Goal: Navigation & Orientation: Find specific page/section

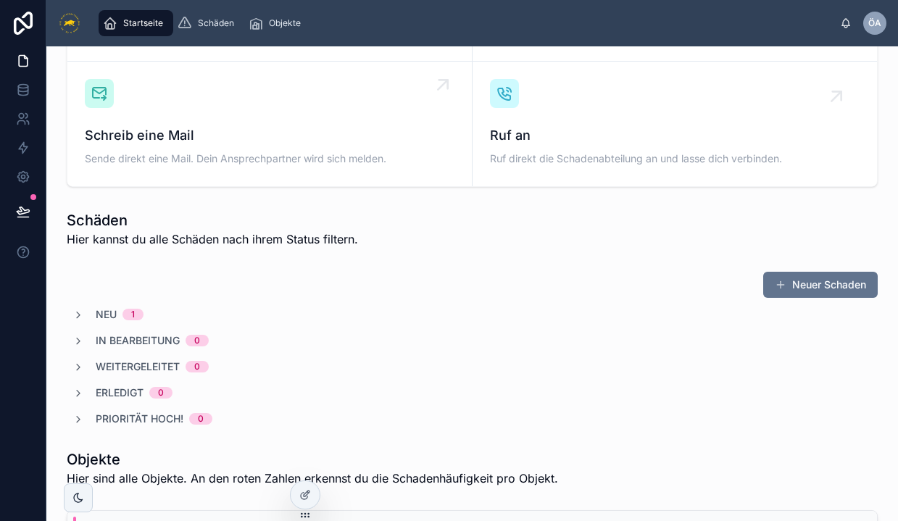
scroll to position [308, 0]
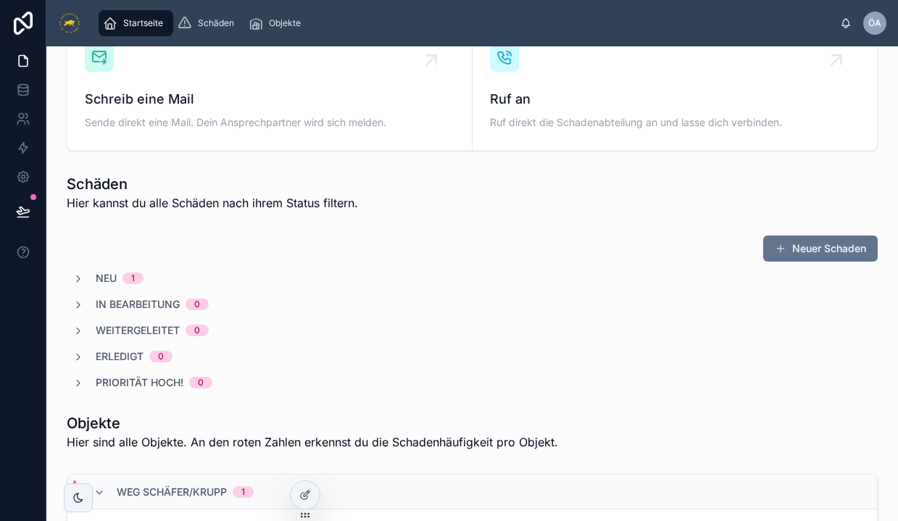
click at [115, 278] on span "Neu" at bounding box center [106, 278] width 21 height 14
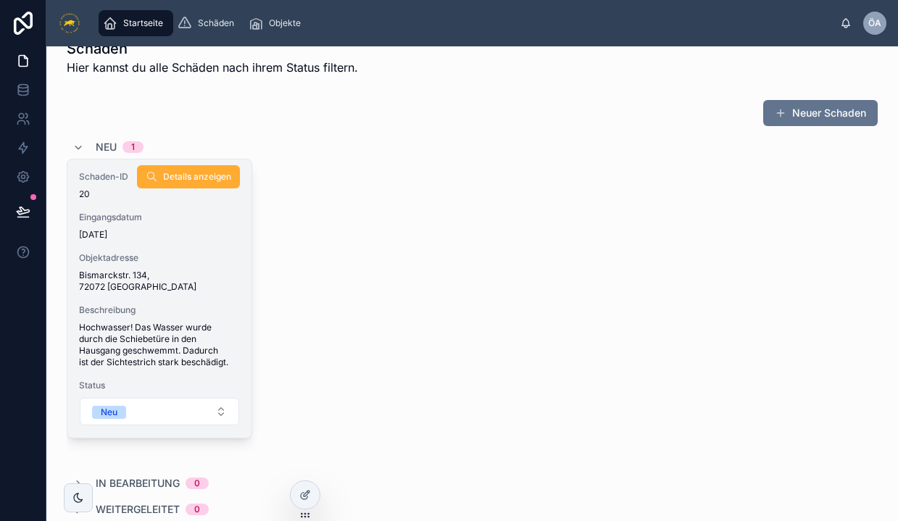
scroll to position [494, 0]
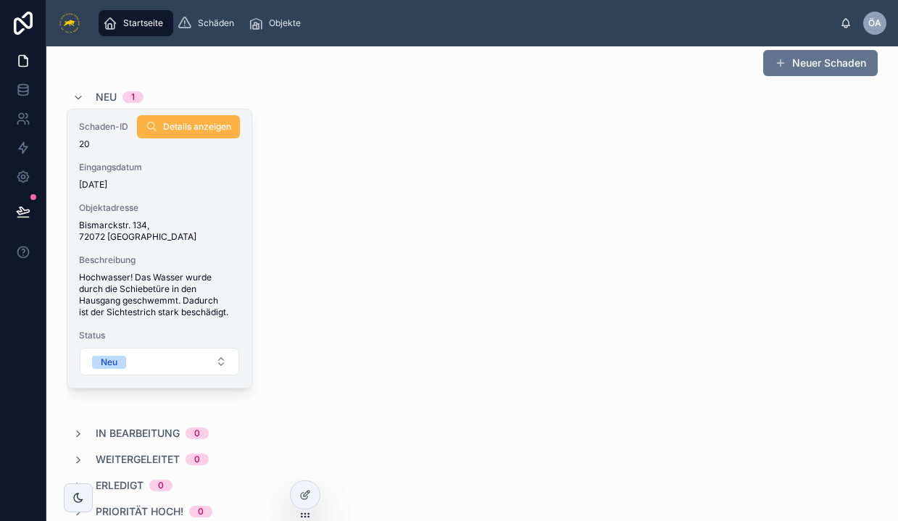
click at [175, 128] on span "Details anzeigen" at bounding box center [197, 127] width 68 height 12
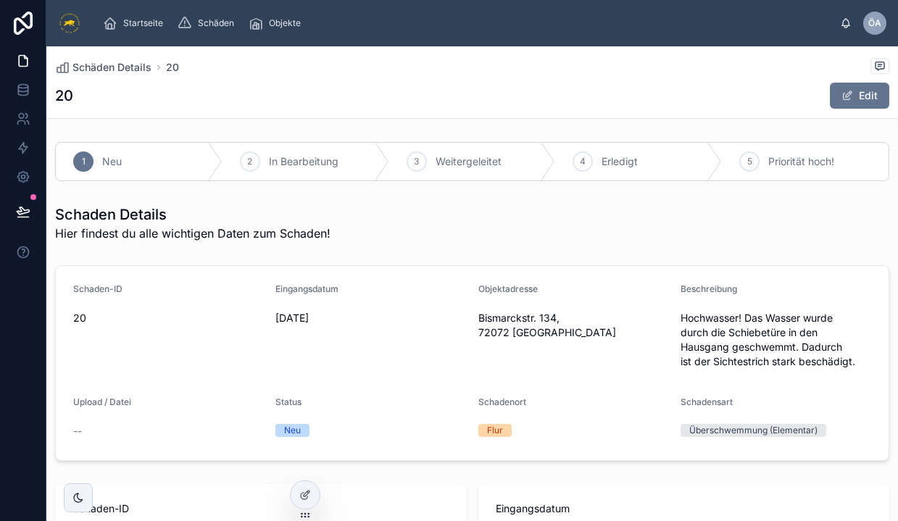
click at [541, 319] on span "Bismarckstr. 134, 72072 [GEOGRAPHIC_DATA]" at bounding box center [573, 325] width 191 height 29
click at [527, 362] on div "Objektadresse Bismarckstr. 134, 72072 [GEOGRAPHIC_DATA]" at bounding box center [573, 328] width 191 height 90
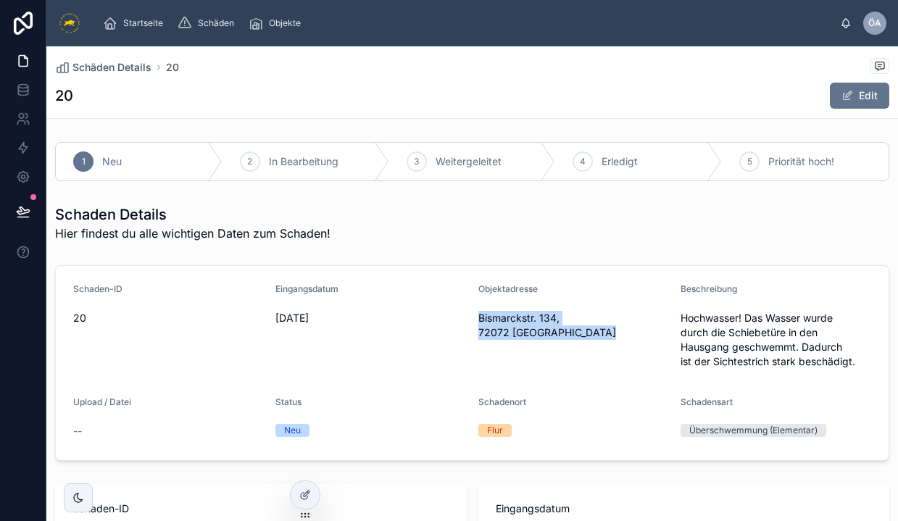
click at [527, 362] on div "Objektadresse Bismarckstr. 134, 72072 [GEOGRAPHIC_DATA]" at bounding box center [573, 328] width 191 height 90
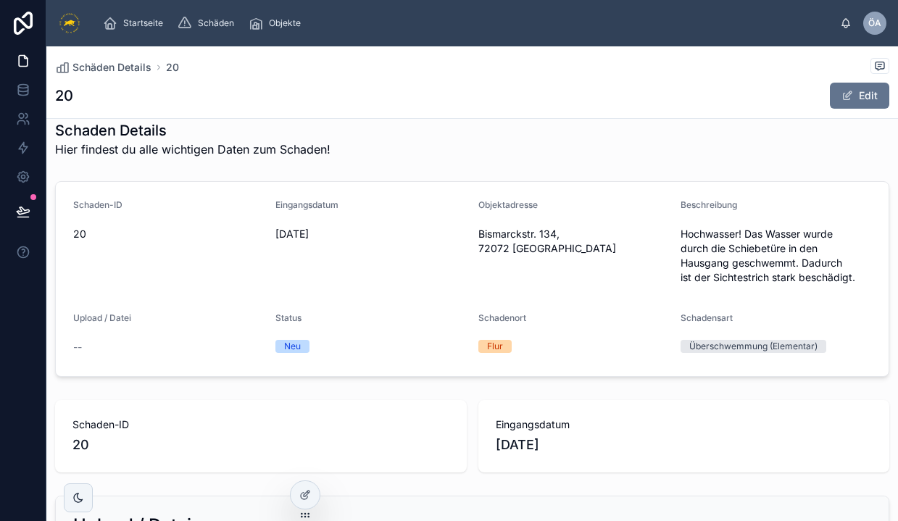
scroll to position [112, 0]
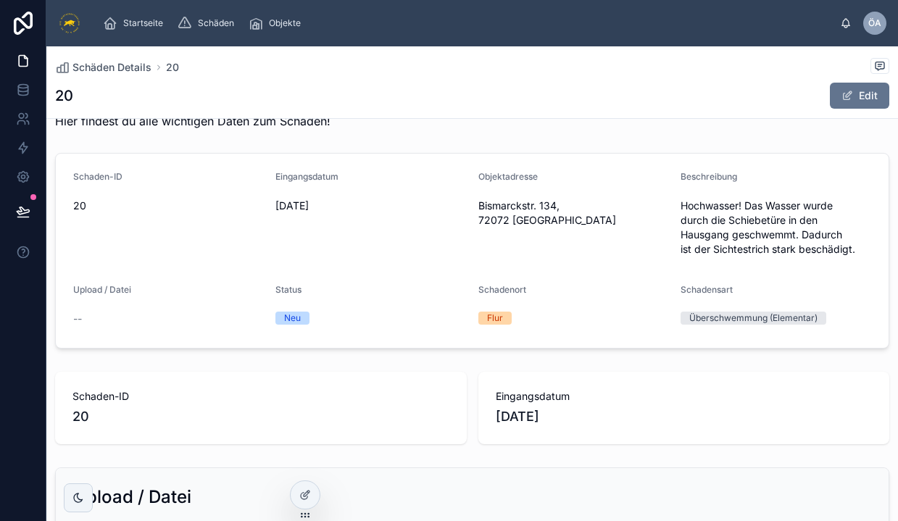
click at [296, 327] on div "Neu" at bounding box center [370, 318] width 191 height 22
click at [294, 318] on div "Neu" at bounding box center [292, 318] width 17 height 13
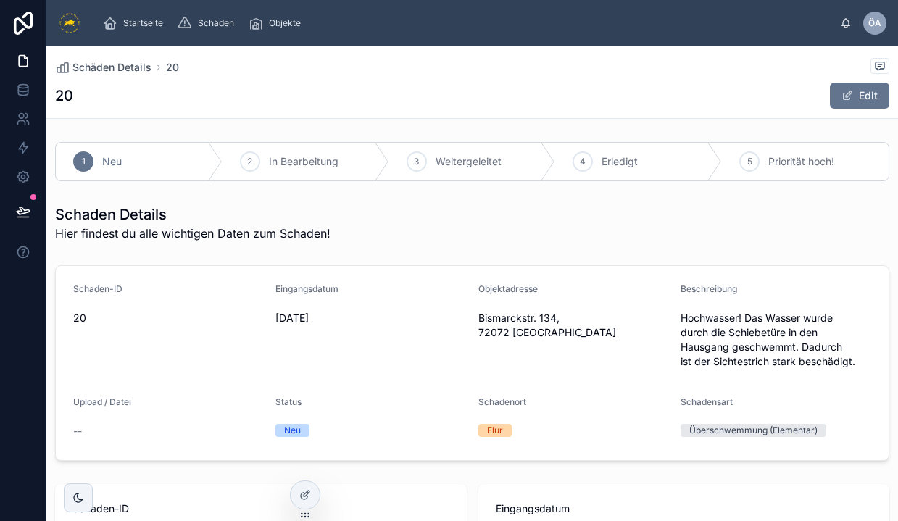
scroll to position [0, 0]
click at [290, 434] on div "Neu" at bounding box center [292, 430] width 17 height 13
click at [136, 28] on span "Startseite" at bounding box center [143, 23] width 40 height 12
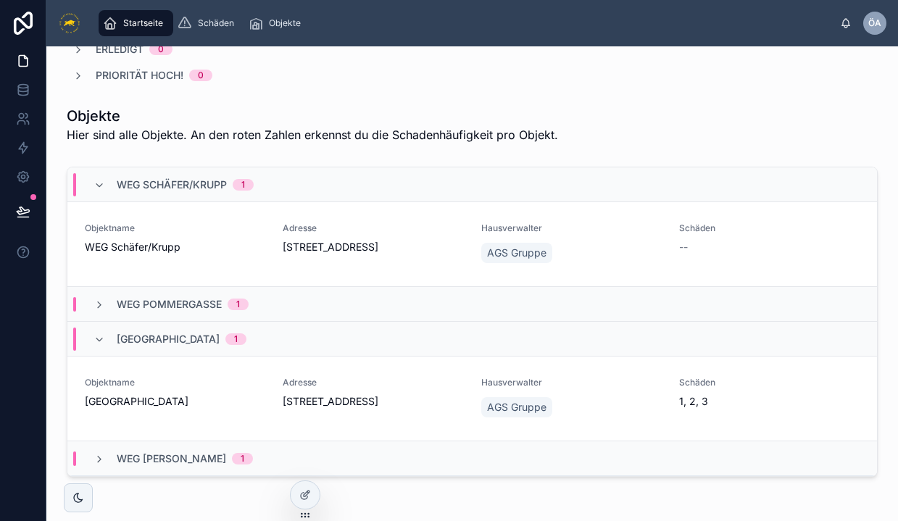
scroll to position [931, 0]
click at [172, 177] on span "WEG Schäfer/Krupp" at bounding box center [172, 184] width 110 height 14
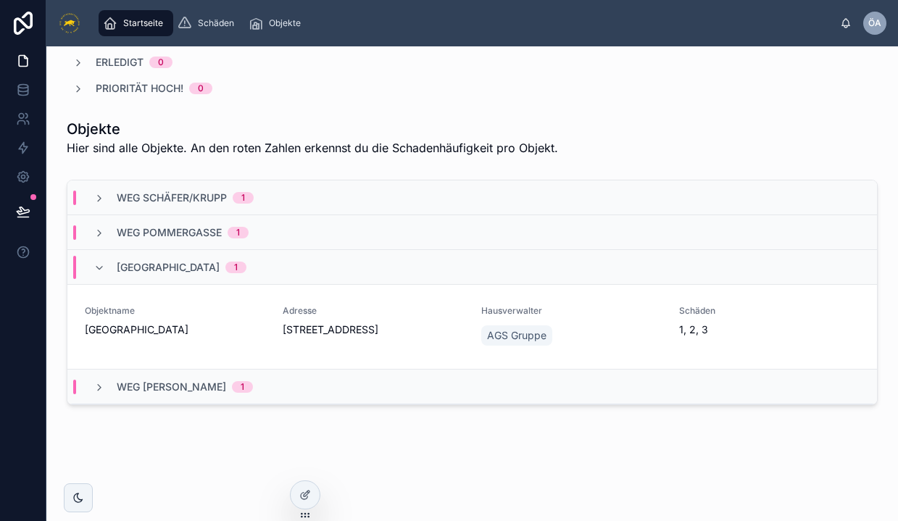
click at [157, 225] on span "WEG Pommergasse" at bounding box center [169, 232] width 105 height 14
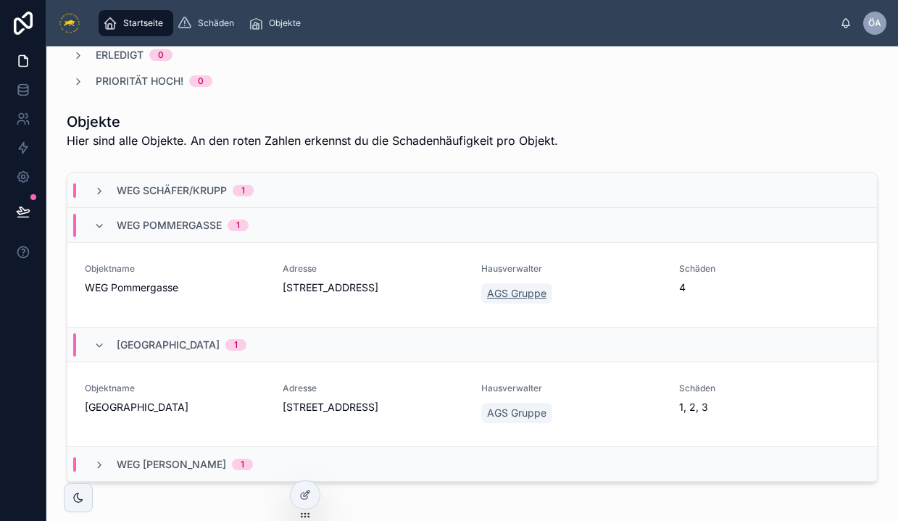
scroll to position [974, 0]
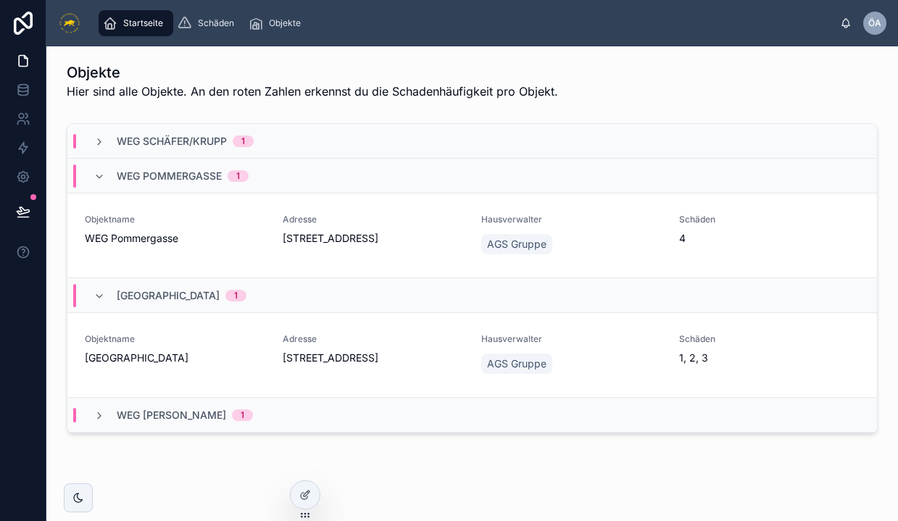
click at [154, 289] on span "[GEOGRAPHIC_DATA]" at bounding box center [168, 296] width 103 height 14
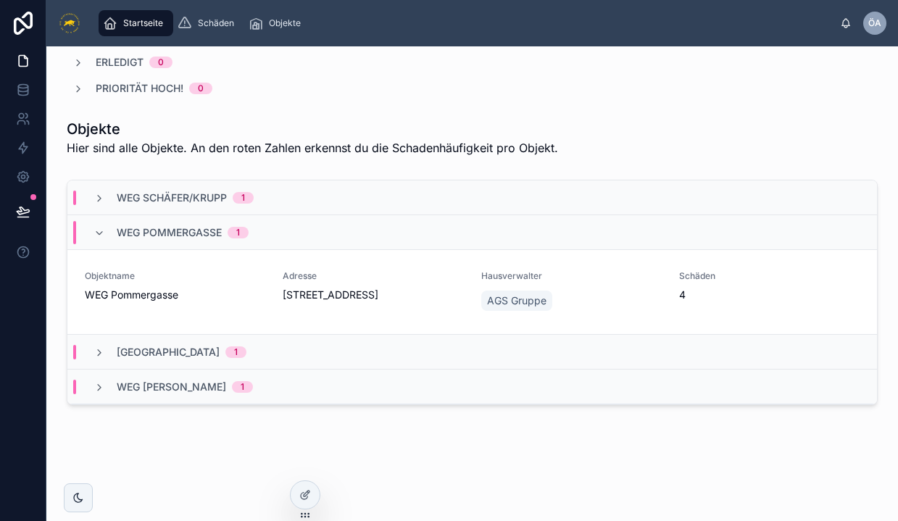
click at [154, 274] on div "Objektname WEG Pommergasse" at bounding box center [175, 286] width 181 height 32
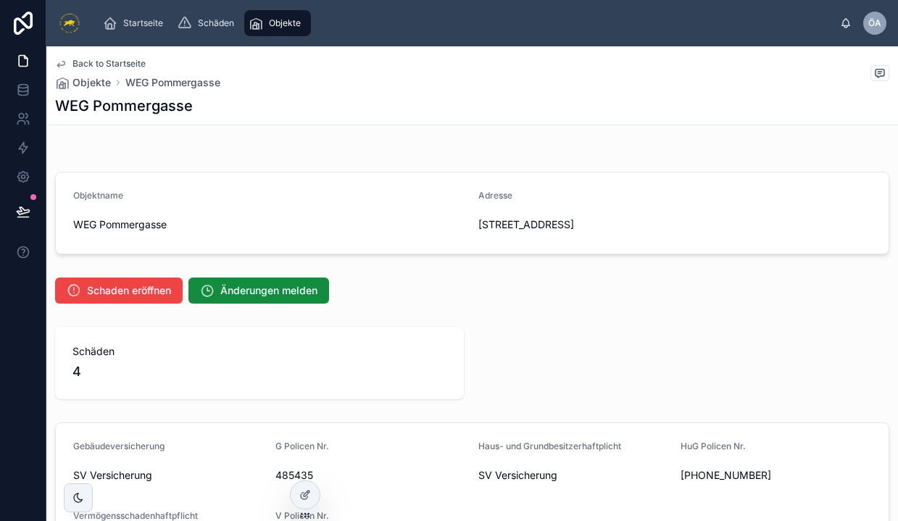
click at [85, 56] on div "Back to Startseite Objekte WEG Pommergasse WEG [GEOGRAPHIC_DATA]" at bounding box center [472, 85] width 834 height 78
click at [81, 65] on span "Back to Startseite" at bounding box center [108, 64] width 73 height 12
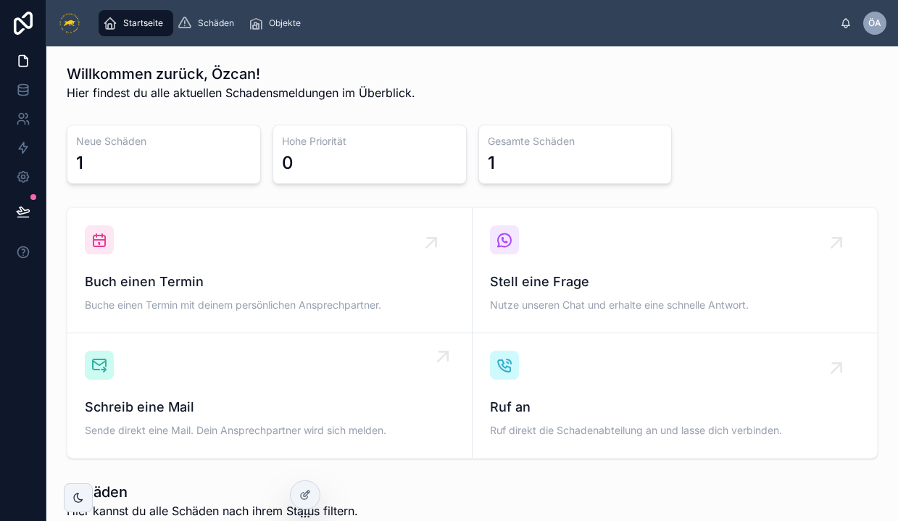
click at [116, 383] on div "Schreib eine Mail Sende direkt eine Mail. Dein Ansprechpartner wird sich melden." at bounding box center [270, 396] width 370 height 90
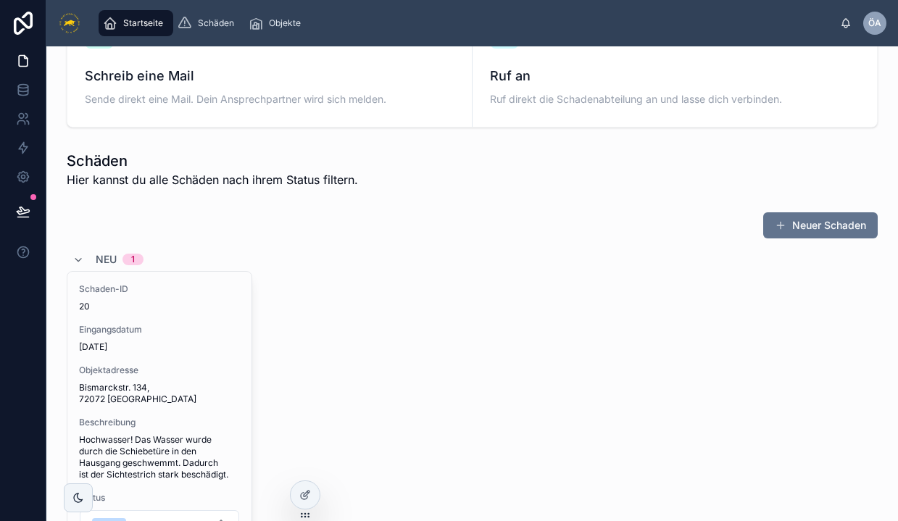
scroll to position [332, 0]
click at [78, 258] on icon at bounding box center [78, 260] width 12 height 12
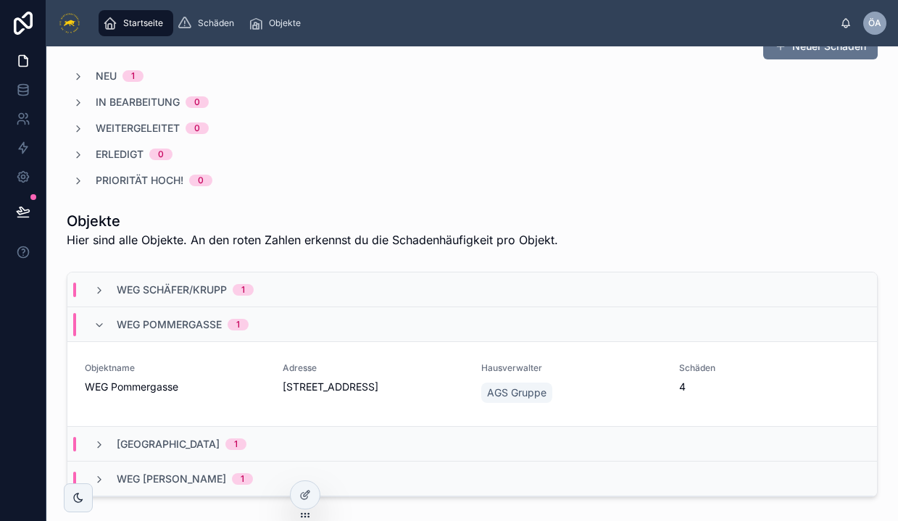
scroll to position [513, 0]
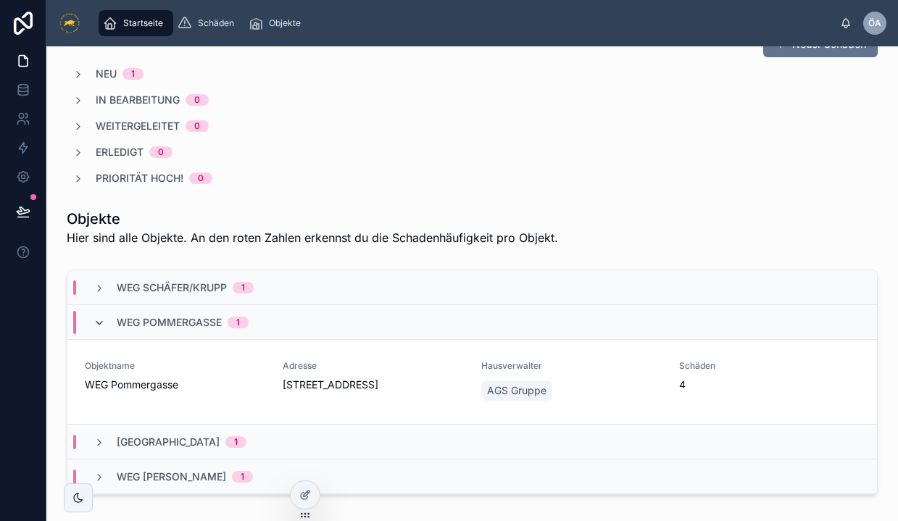
click at [94, 319] on icon at bounding box center [100, 324] width 12 height 12
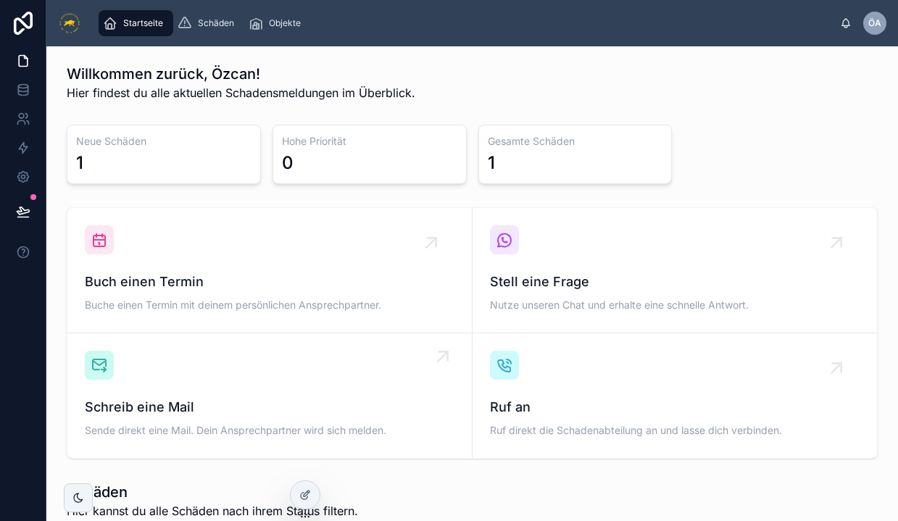
scroll to position [0, 0]
click at [90, 132] on div "Neue Schäden 1" at bounding box center [164, 154] width 194 height 59
click at [90, 144] on h3 "Neue Schäden" at bounding box center [163, 141] width 175 height 14
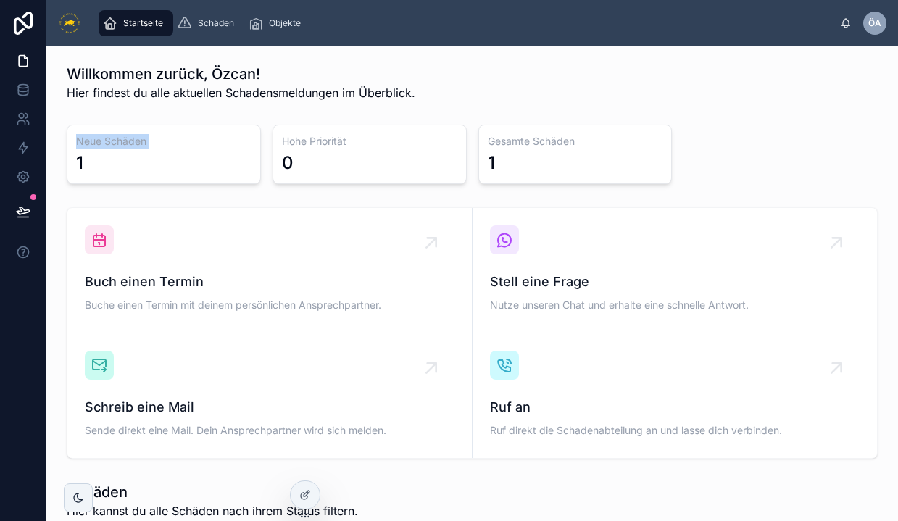
click at [90, 144] on h3 "Neue Schäden" at bounding box center [163, 141] width 175 height 14
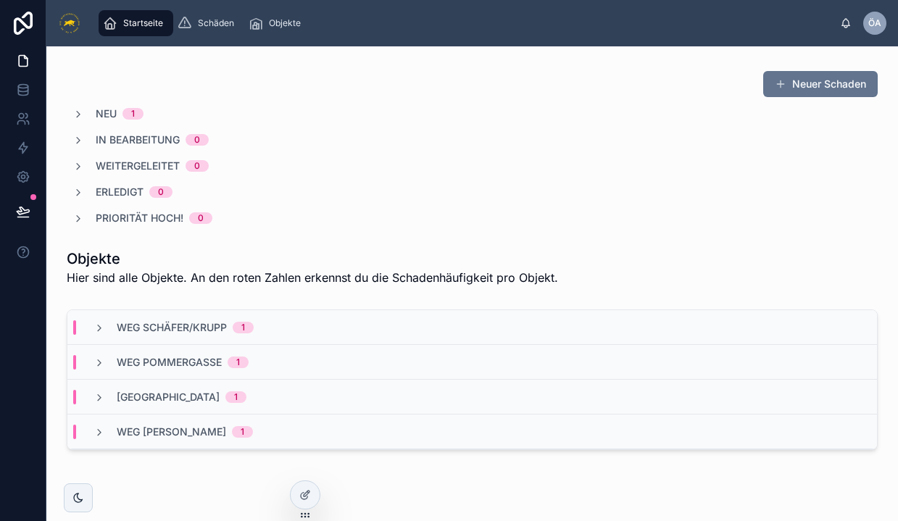
scroll to position [474, 0]
click at [106, 431] on div "WEG [PERSON_NAME] 1" at bounding box center [173, 430] width 159 height 14
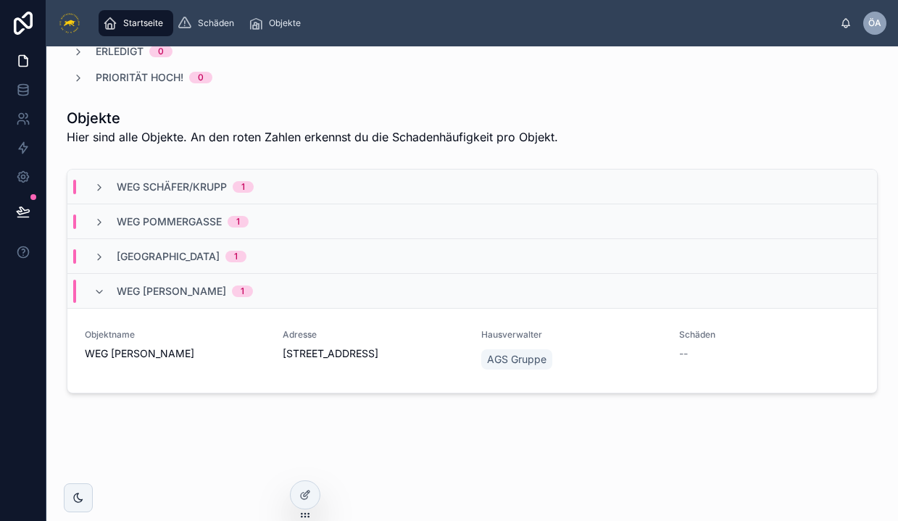
scroll to position [613, 0]
click at [201, 363] on div "Objektname WEG [PERSON_NAME]" at bounding box center [175, 350] width 181 height 43
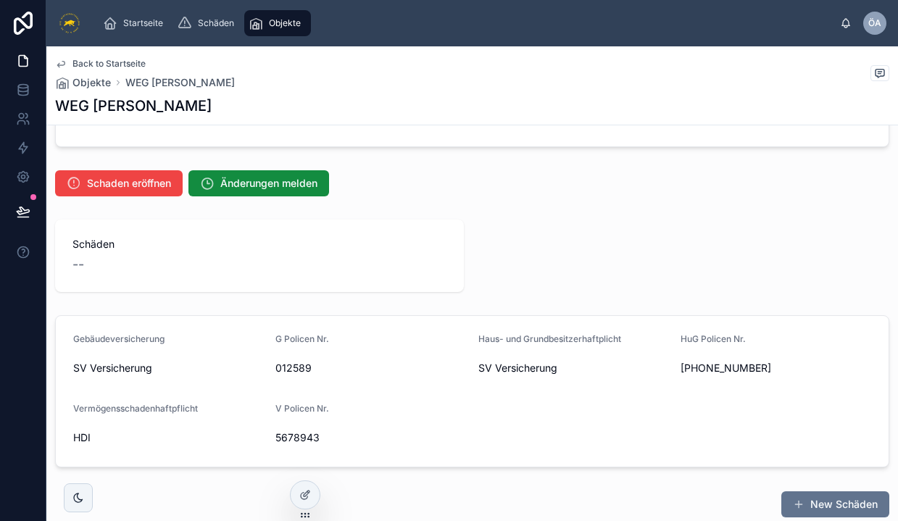
scroll to position [109, 0]
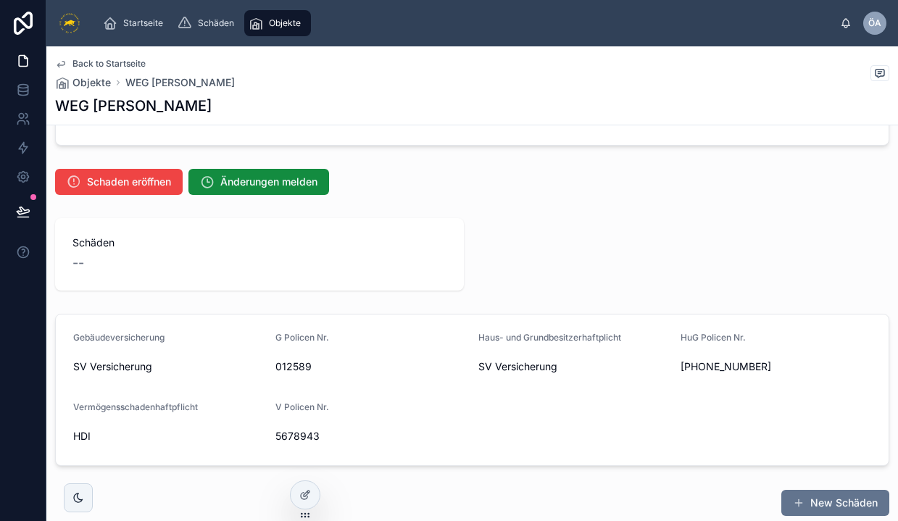
click at [140, 262] on div "--" at bounding box center [259, 263] width 374 height 20
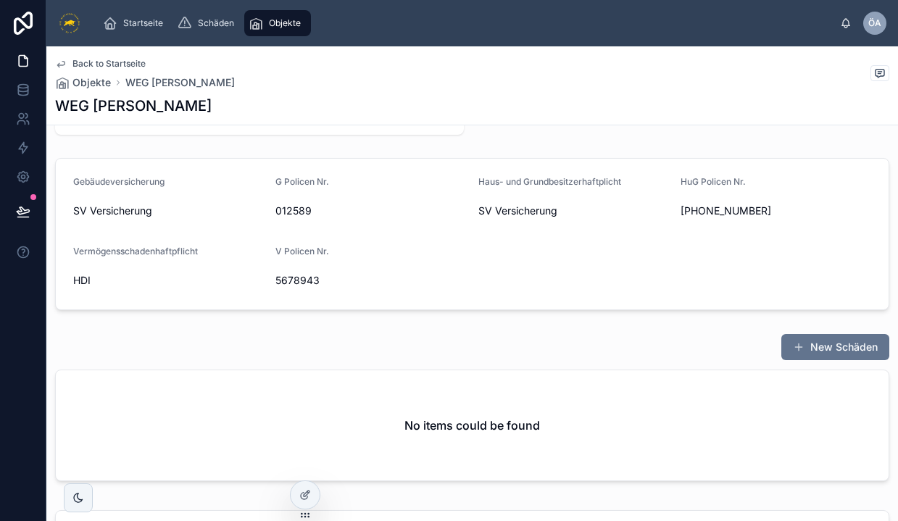
scroll to position [408, 0]
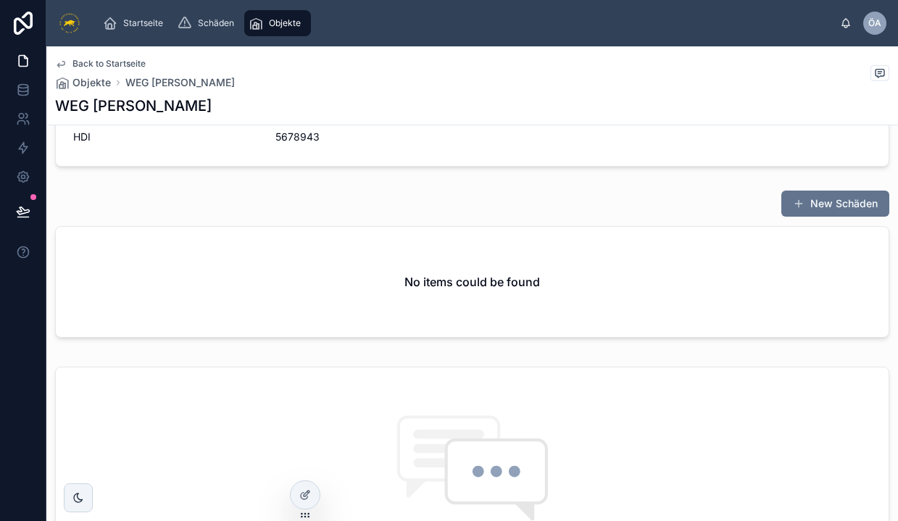
click at [416, 294] on div "No items could be found" at bounding box center [472, 282] width 833 height 110
click at [415, 291] on div "No items could be found" at bounding box center [472, 282] width 833 height 110
click at [805, 213] on button "New Schäden" at bounding box center [835, 204] width 108 height 26
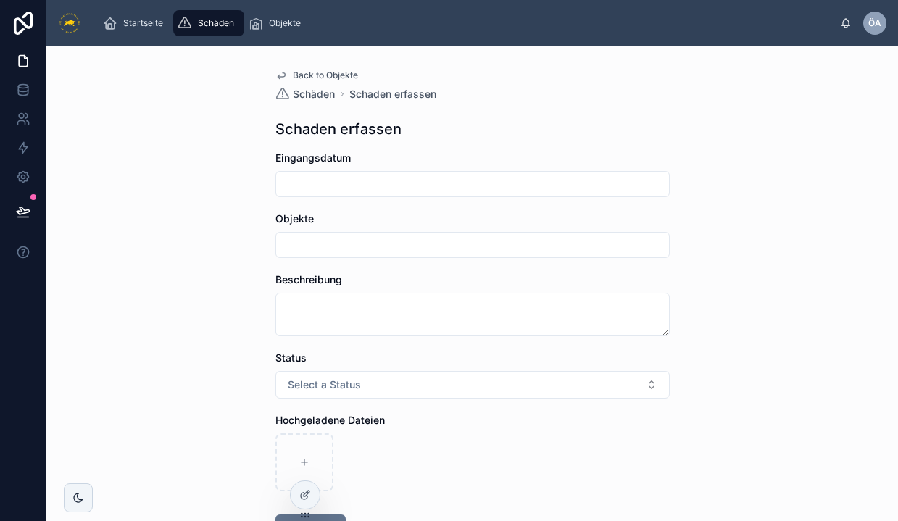
scroll to position [57, 0]
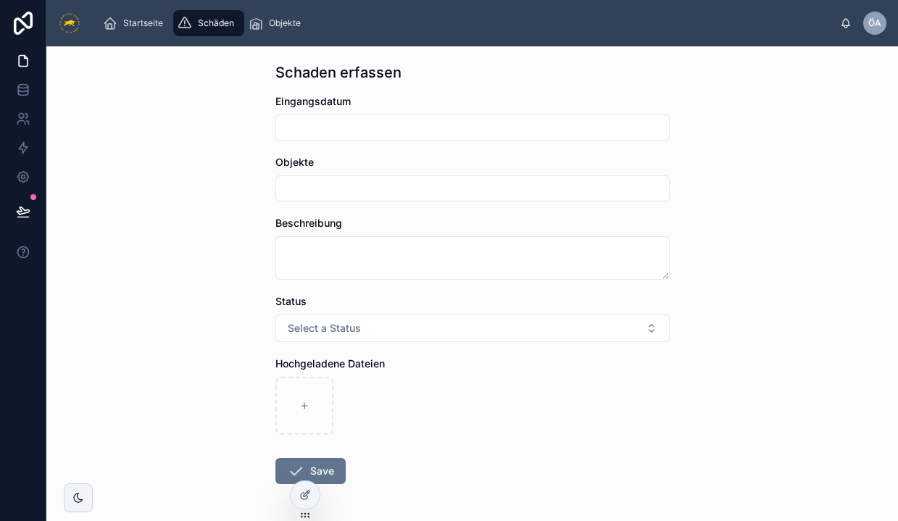
click at [489, 184] on input "text" at bounding box center [472, 188] width 393 height 20
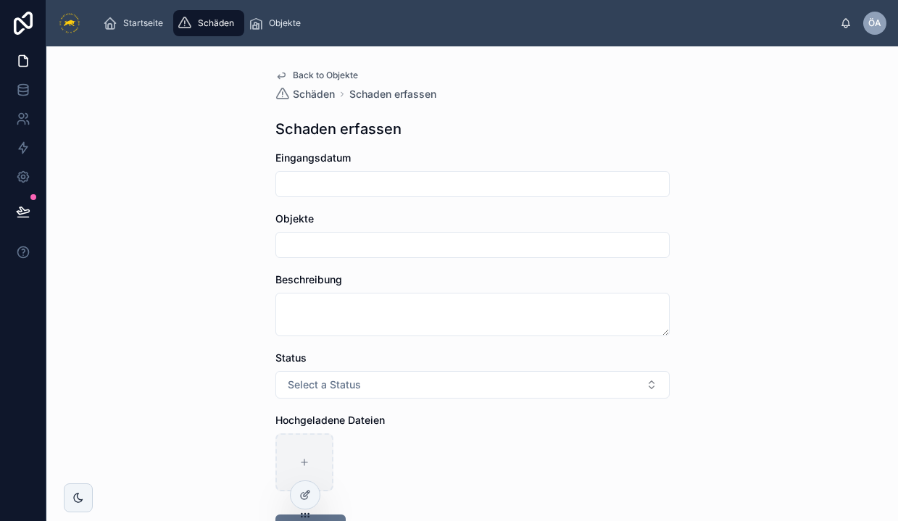
scroll to position [0, 0]
click at [136, 22] on span "Startseite" at bounding box center [143, 23] width 40 height 12
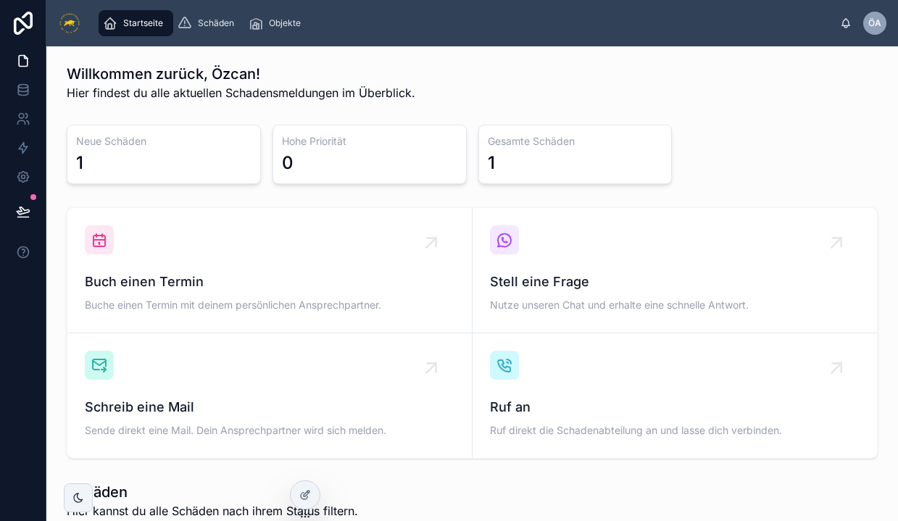
click at [74, 18] on img at bounding box center [69, 23] width 23 height 23
click at [272, 30] on div "Objekte" at bounding box center [278, 23] width 58 height 23
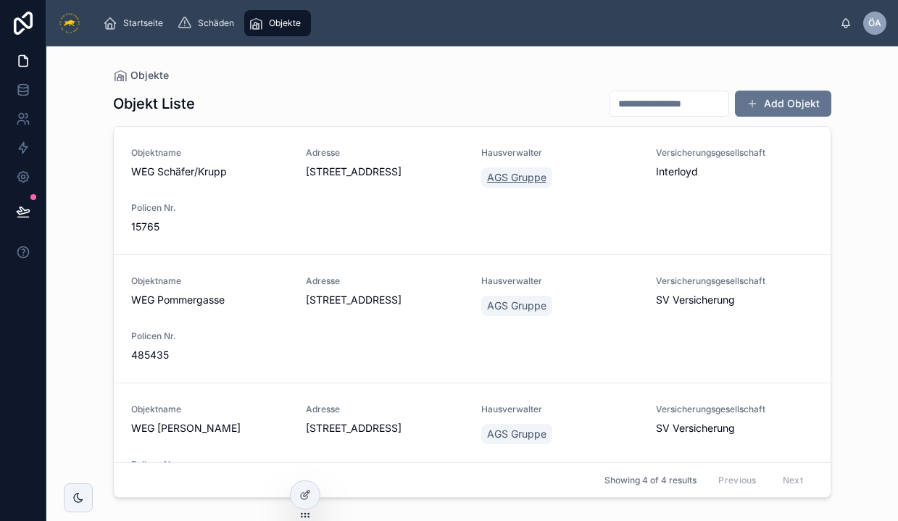
click at [520, 172] on span "AGS Gruppe" at bounding box center [516, 177] width 59 height 14
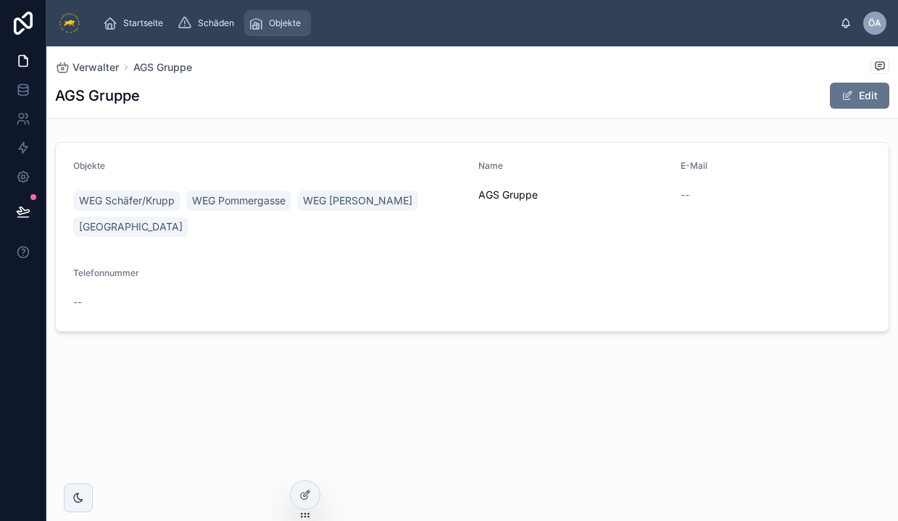
click at [278, 25] on span "Objekte" at bounding box center [285, 23] width 32 height 12
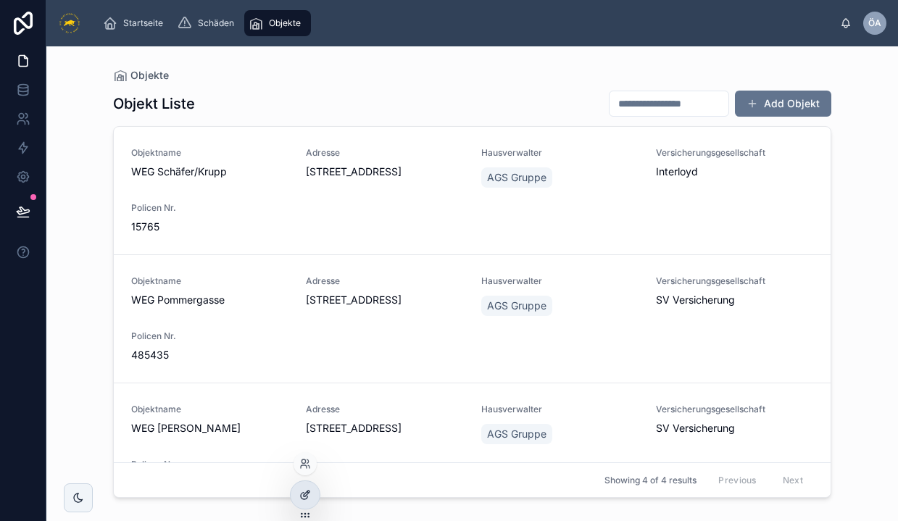
click at [307, 491] on icon at bounding box center [305, 495] width 12 height 12
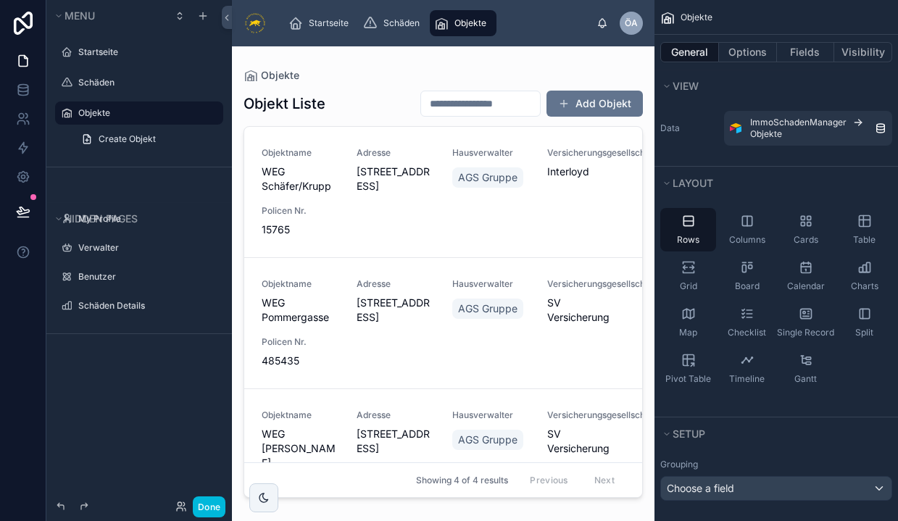
click at [481, 175] on div at bounding box center [443, 274] width 423 height 457
click at [481, 175] on span "AGS Gruppe" at bounding box center [487, 177] width 59 height 14
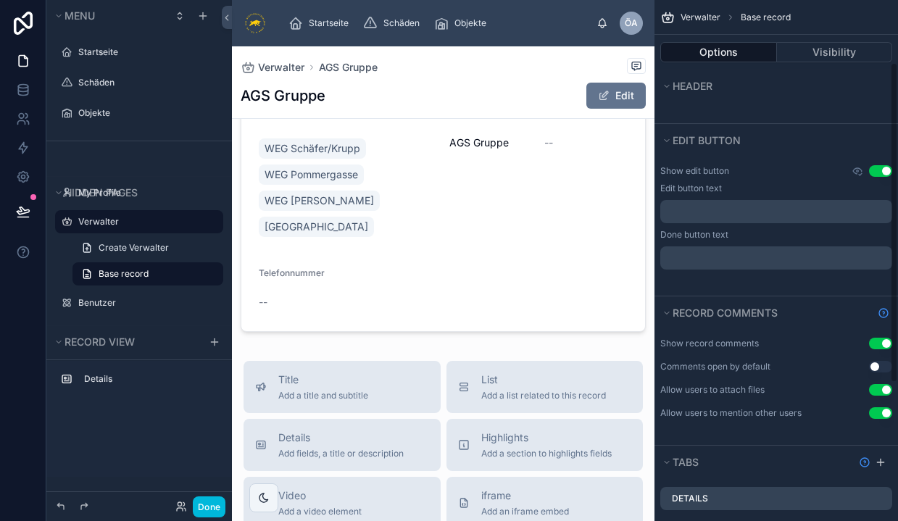
scroll to position [215, 0]
click at [877, 168] on button "Use setting" at bounding box center [880, 168] width 23 height 12
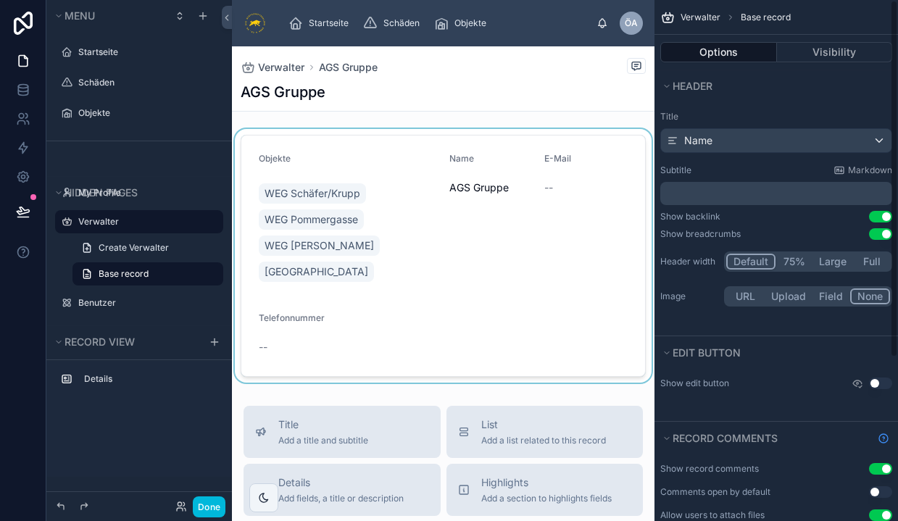
scroll to position [0, 0]
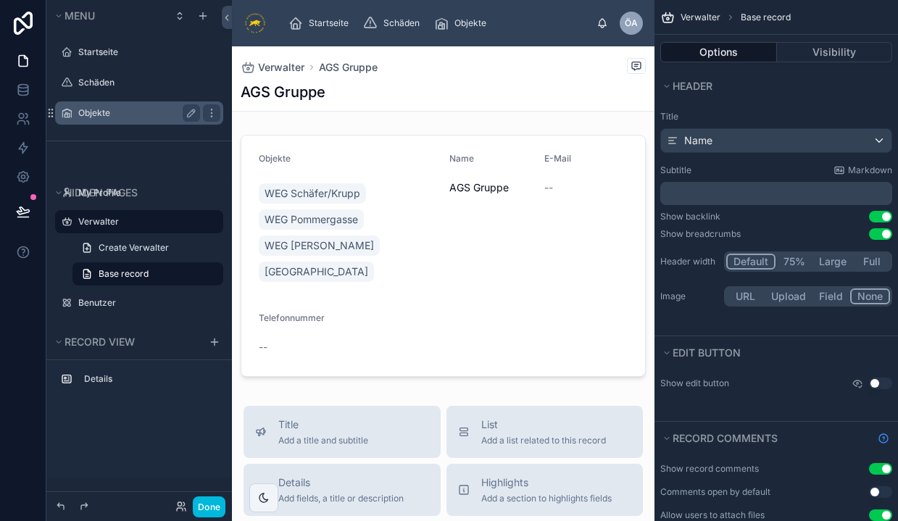
click at [94, 109] on label "Objekte" at bounding box center [136, 113] width 116 height 12
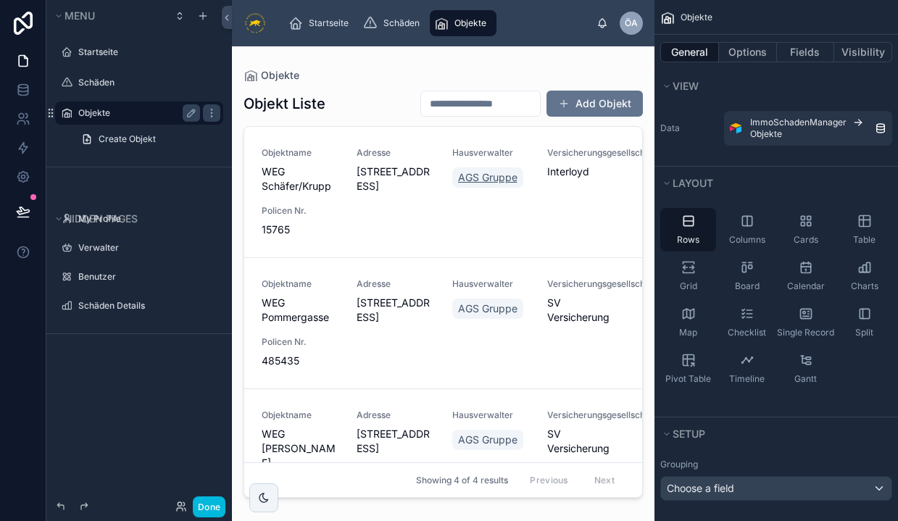
click at [463, 178] on span "AGS Gruppe" at bounding box center [487, 177] width 59 height 14
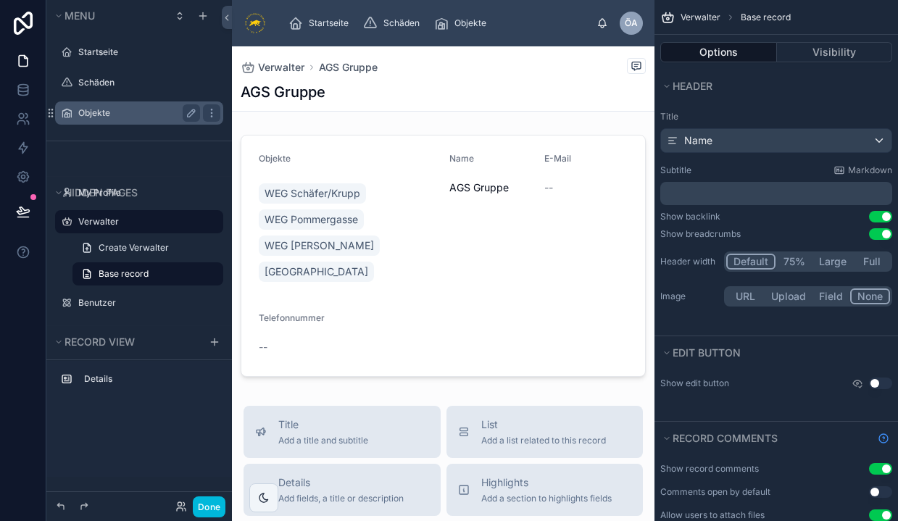
click at [873, 217] on button "Use setting" at bounding box center [880, 217] width 23 height 12
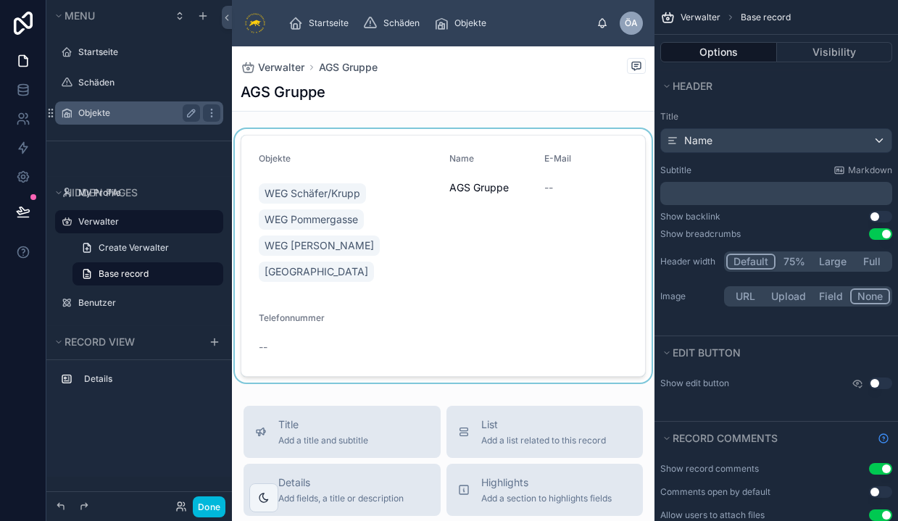
click at [320, 190] on div at bounding box center [443, 256] width 423 height 254
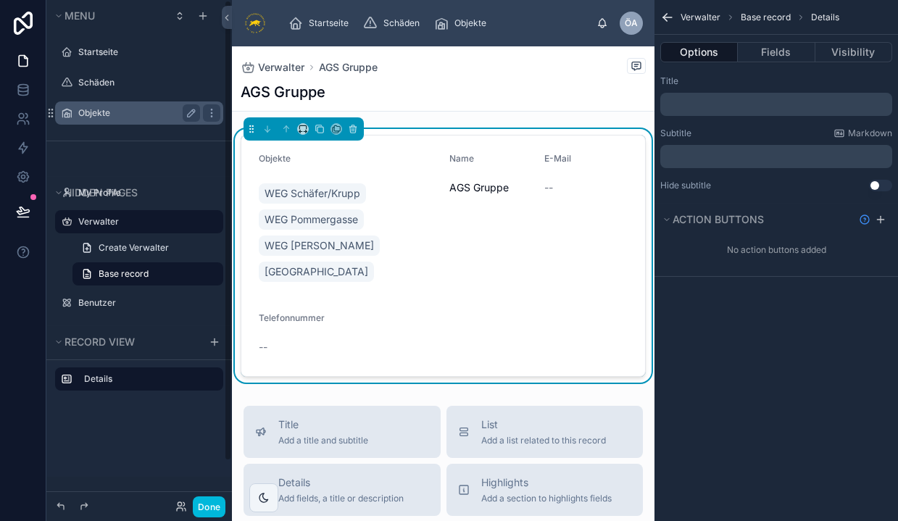
click at [101, 115] on label "Objekte" at bounding box center [136, 113] width 116 height 12
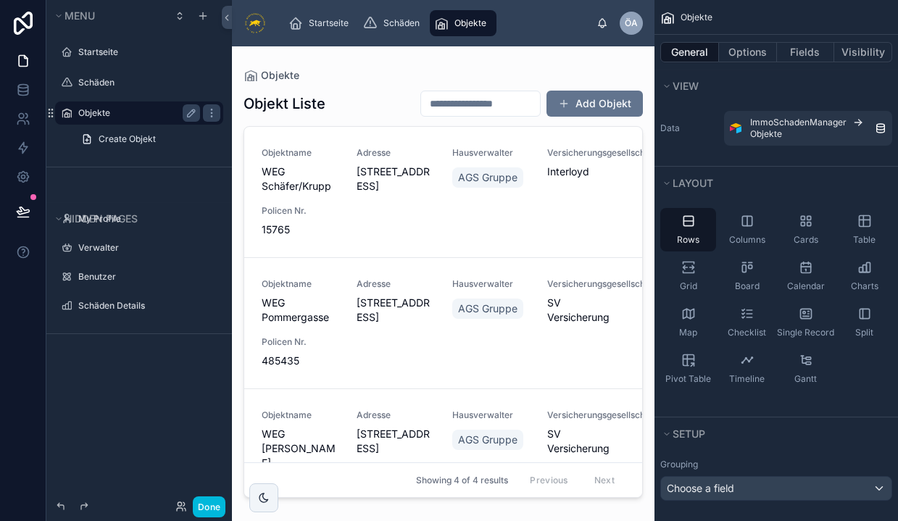
click at [489, 177] on div at bounding box center [443, 274] width 423 height 457
click at [489, 177] on span "AGS Gruppe" at bounding box center [487, 177] width 59 height 14
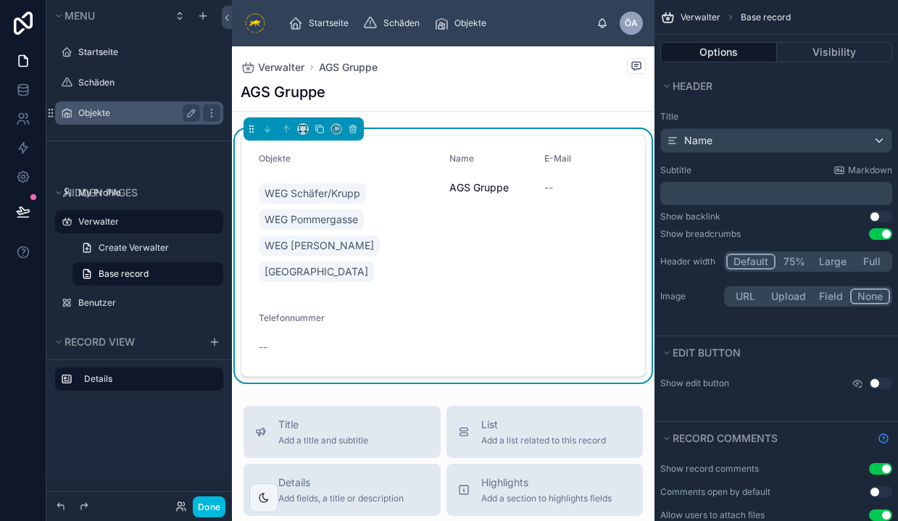
click at [876, 236] on button "Use setting" at bounding box center [880, 234] width 23 height 12
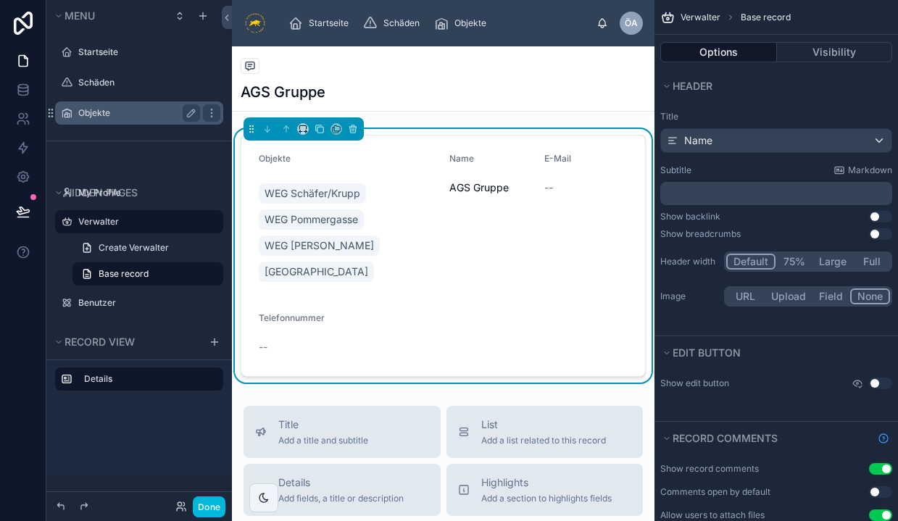
click at [876, 236] on button "Use setting" at bounding box center [880, 234] width 23 height 12
click at [888, 217] on button "Use setting" at bounding box center [880, 217] width 23 height 12
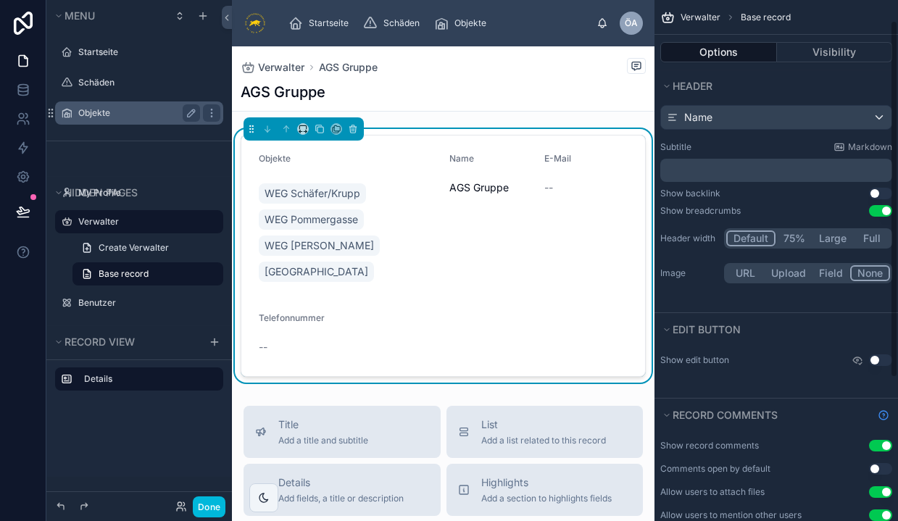
scroll to position [36, 0]
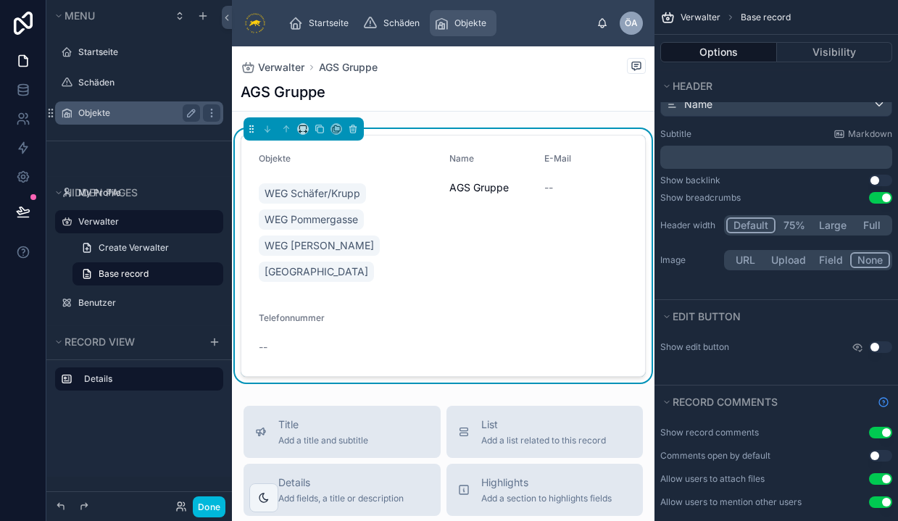
click at [460, 22] on span "Objekte" at bounding box center [471, 23] width 32 height 12
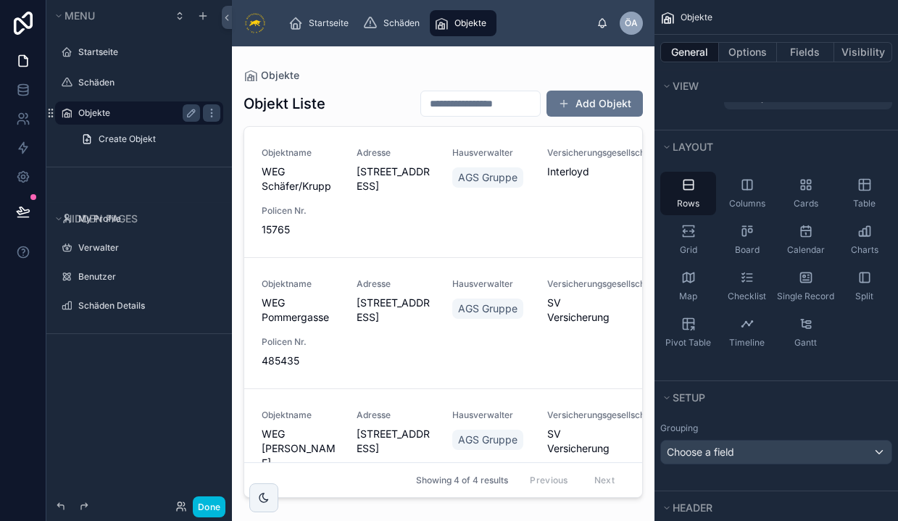
click at [452, 189] on div "AGS Gruppe" at bounding box center [490, 178] width 77 height 26
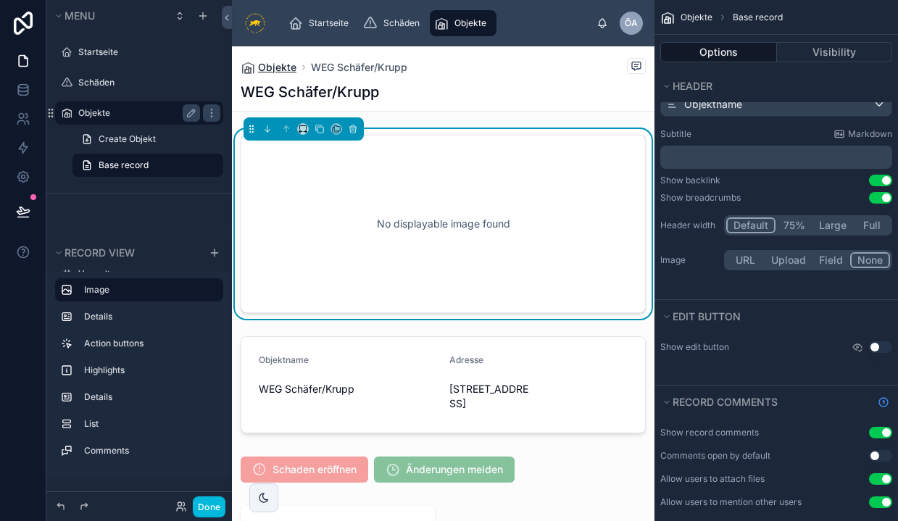
click at [270, 71] on span "Objekte" at bounding box center [277, 67] width 38 height 14
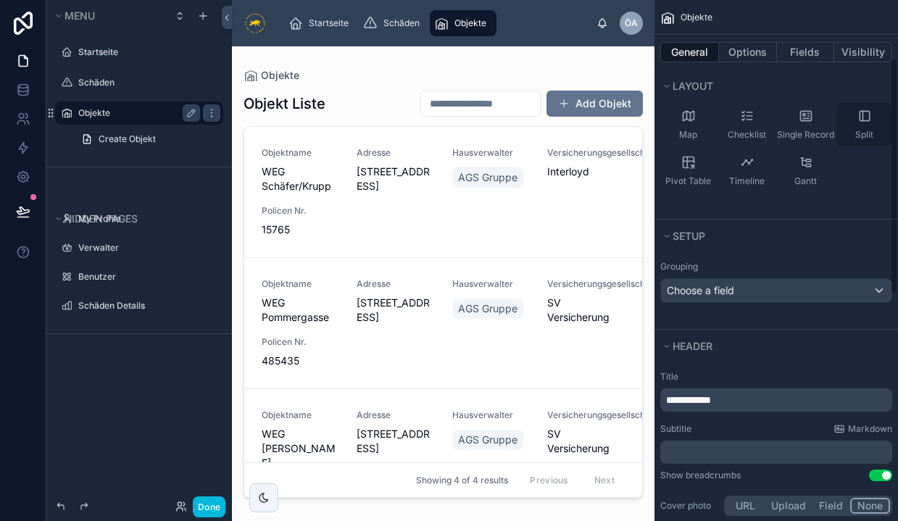
scroll to position [199, 0]
click at [527, 225] on div "Objektname WEG Schäfer/Krupp Adresse [STREET_ADDRESS] Hausverwalter AGS Gruppe …" at bounding box center [443, 192] width 363 height 90
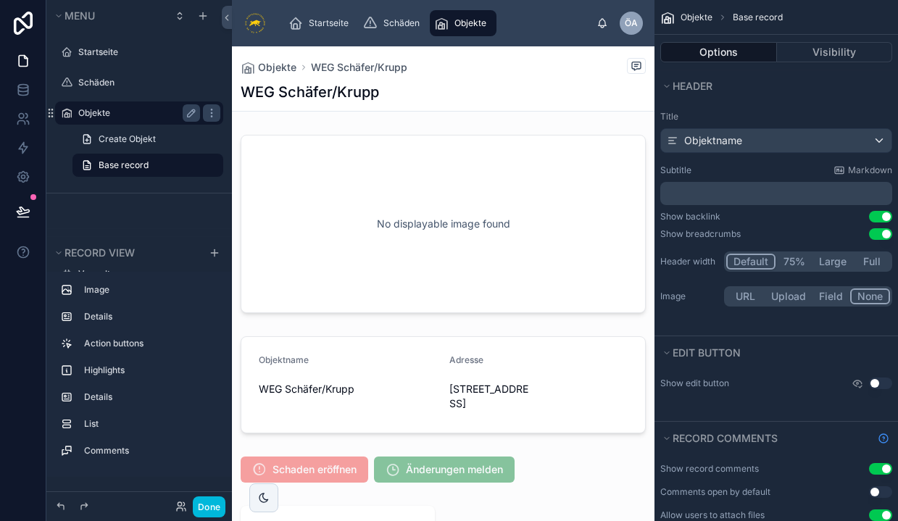
click at [267, 75] on div "Objekte WEG Schäfer/Krupp" at bounding box center [443, 67] width 405 height 18
click at [267, 70] on span "Objekte" at bounding box center [277, 67] width 38 height 14
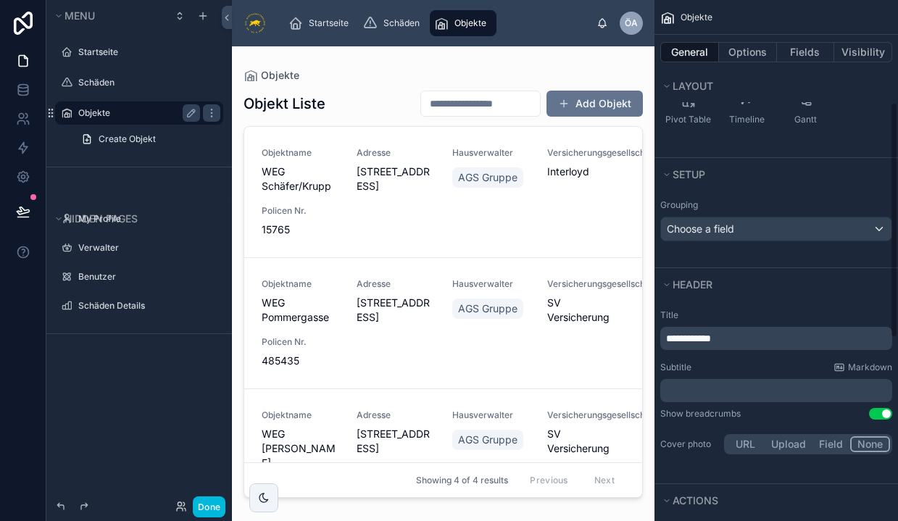
scroll to position [226, 0]
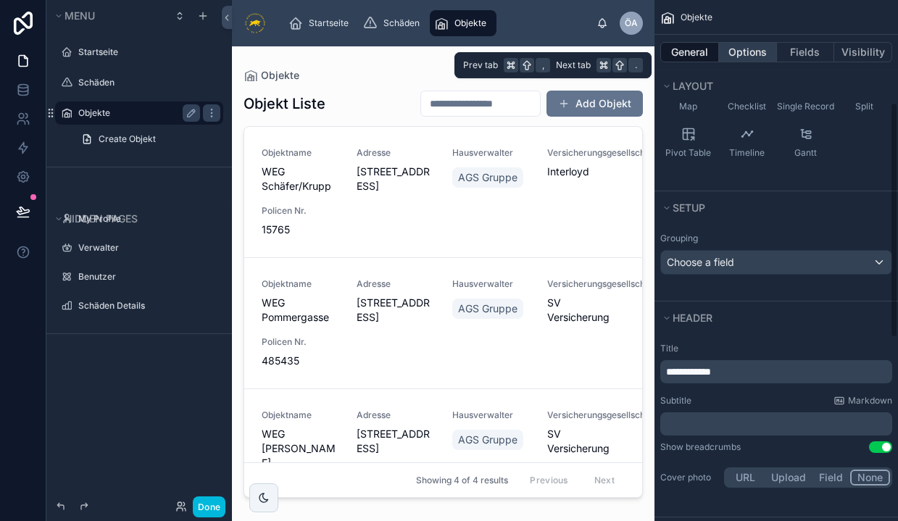
click at [721, 54] on button "Options" at bounding box center [748, 52] width 58 height 20
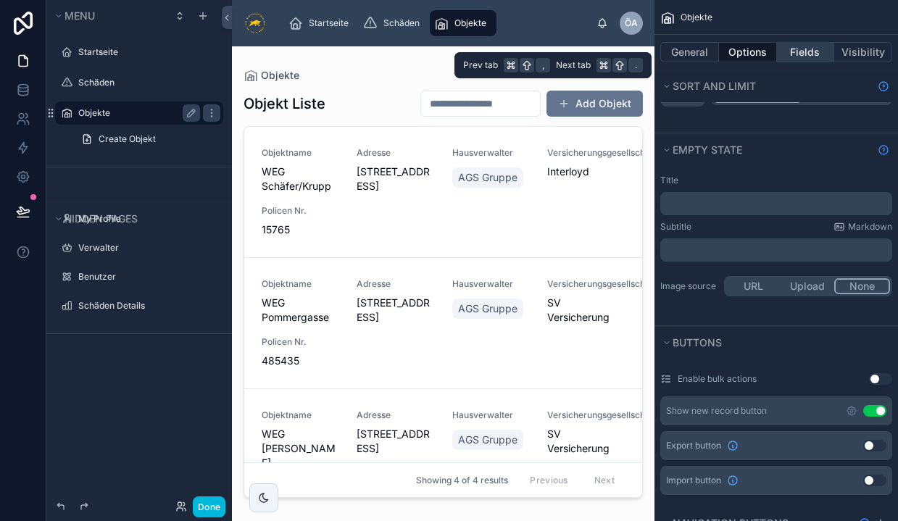
click at [791, 46] on button "Fields" at bounding box center [806, 52] width 58 height 20
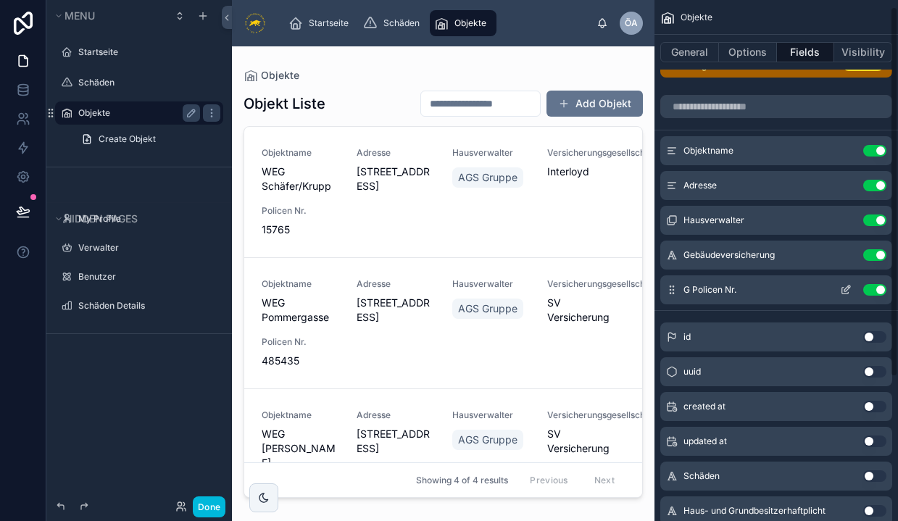
scroll to position [0, 0]
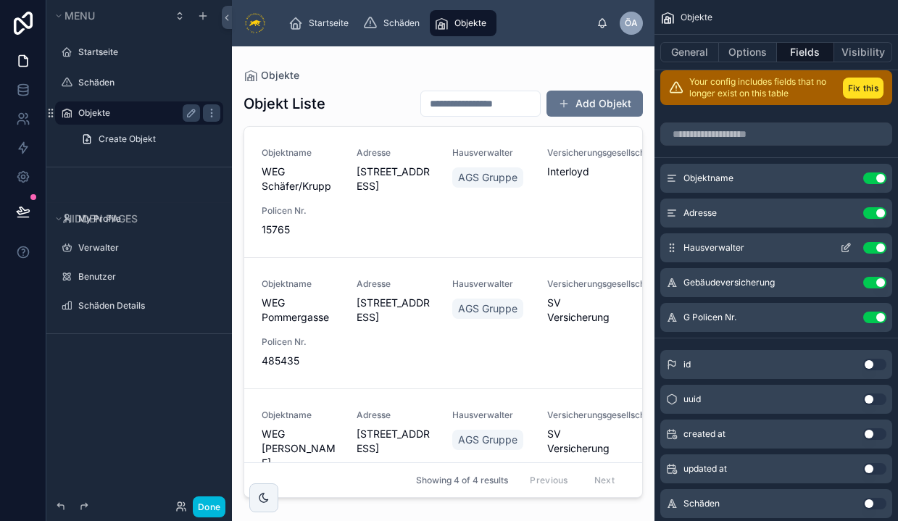
click at [871, 252] on button "Use setting" at bounding box center [874, 248] width 23 height 12
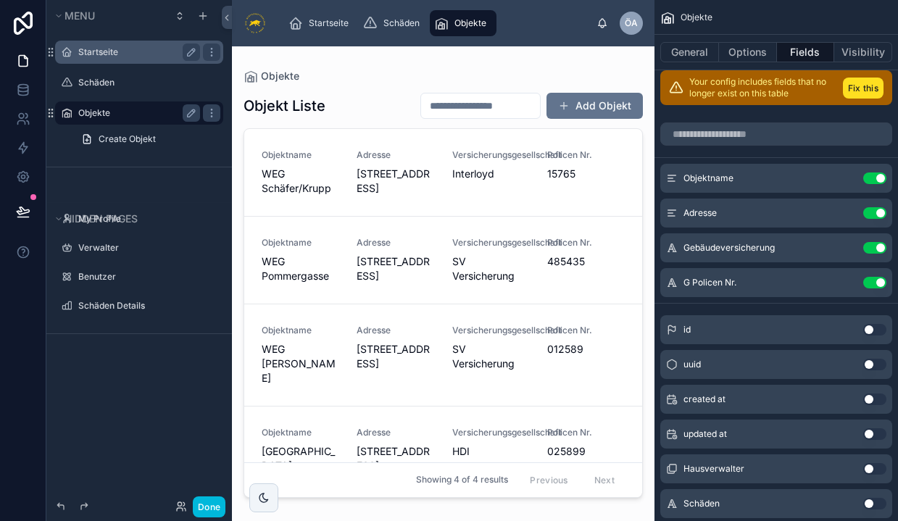
click at [99, 57] on label "Startseite" at bounding box center [136, 52] width 116 height 12
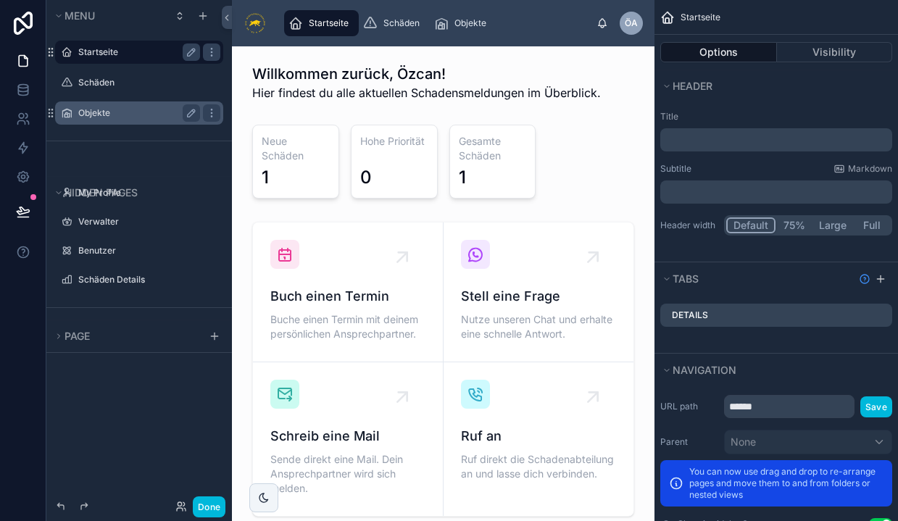
click at [112, 104] on div "Objekte" at bounding box center [139, 112] width 122 height 17
click at [107, 115] on label "Objekte" at bounding box center [136, 113] width 116 height 12
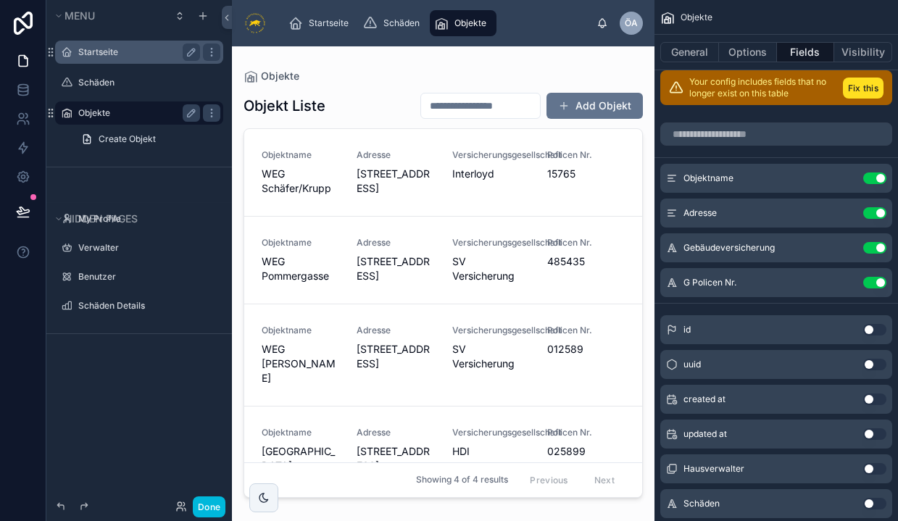
click at [481, 196] on div "Versicherungsgesellschaft Interloyd" at bounding box center [491, 172] width 78 height 46
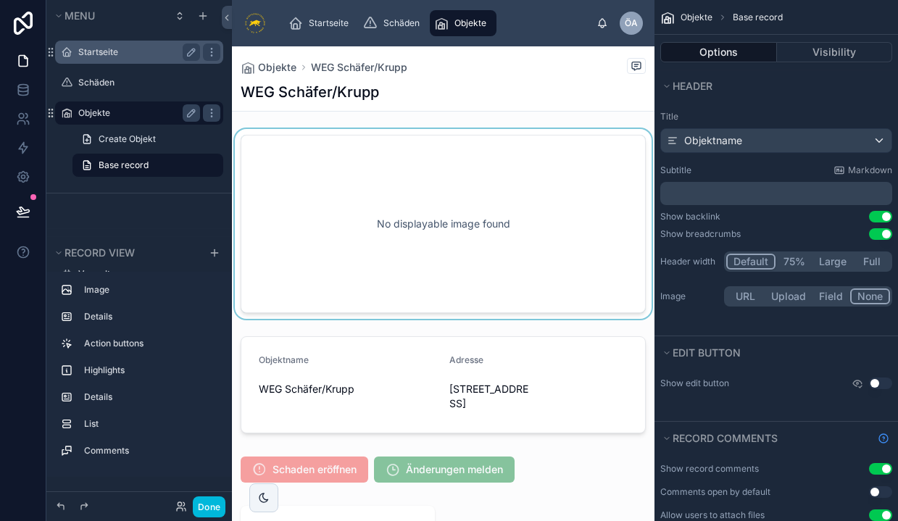
scroll to position [-1, 0]
click at [402, 223] on div at bounding box center [443, 224] width 423 height 190
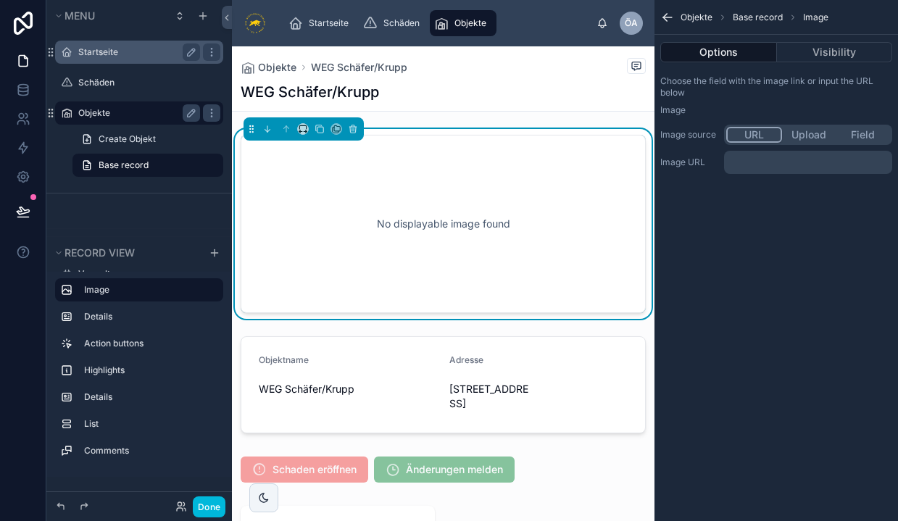
scroll to position [0, 0]
